Goal: Task Accomplishment & Management: Complete application form

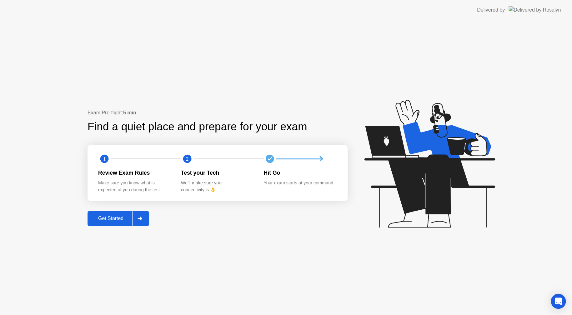
click at [108, 219] on div "Get Started" at bounding box center [110, 219] width 43 height 6
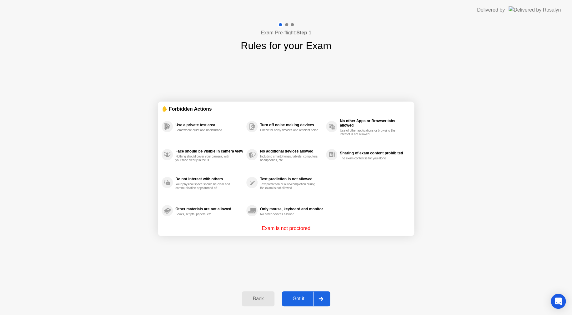
click at [300, 297] on div "Got it" at bounding box center [298, 299] width 29 height 6
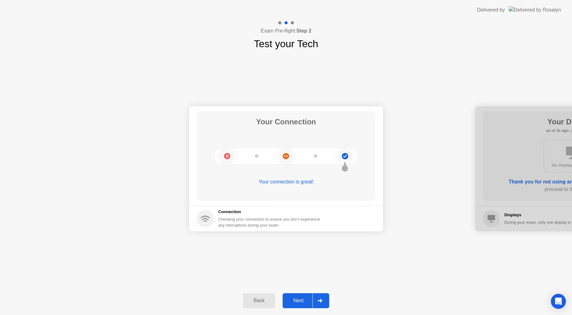
click at [297, 298] on div "Next" at bounding box center [299, 301] width 28 height 6
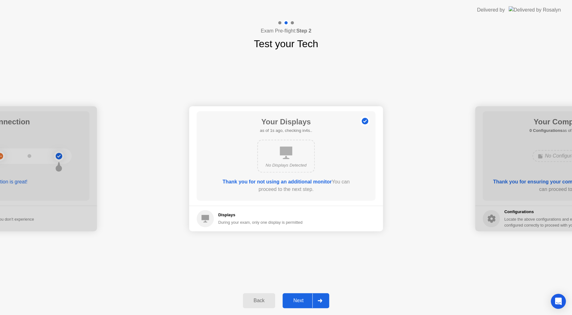
click at [297, 298] on div "Next" at bounding box center [299, 301] width 28 height 6
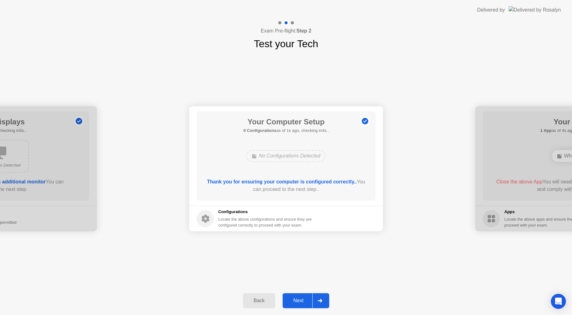
click at [296, 298] on div "Next" at bounding box center [299, 301] width 28 height 6
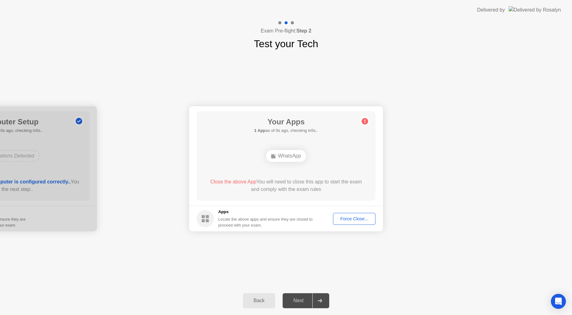
click at [363, 218] on div "Force Close..." at bounding box center [354, 218] width 38 height 5
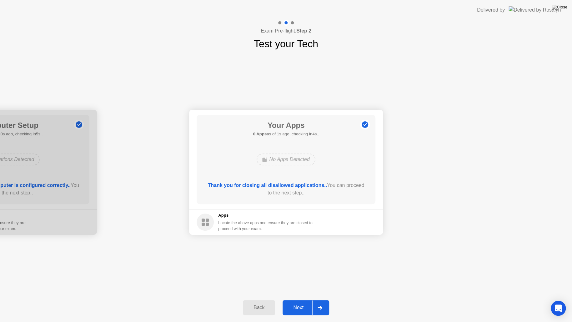
click at [301, 306] on div "Next" at bounding box center [299, 308] width 28 height 6
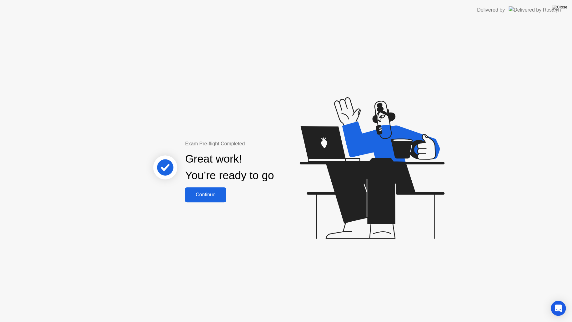
click at [203, 194] on div "Continue" at bounding box center [205, 195] width 37 height 6
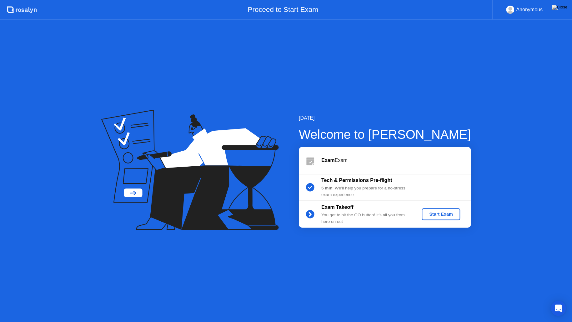
click at [435, 214] on div "Start Exam" at bounding box center [440, 214] width 33 height 5
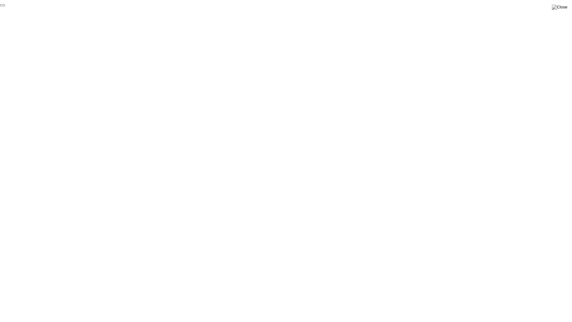
click at [5, 6] on button "End Proctoring Session" at bounding box center [2, 5] width 5 height 2
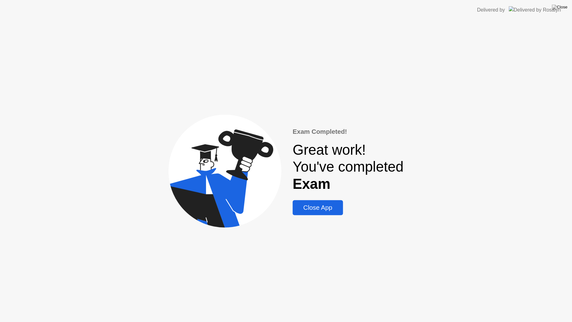
click at [317, 210] on div "Close App" at bounding box center [318, 207] width 47 height 7
